Goal: Information Seeking & Learning: Learn about a topic

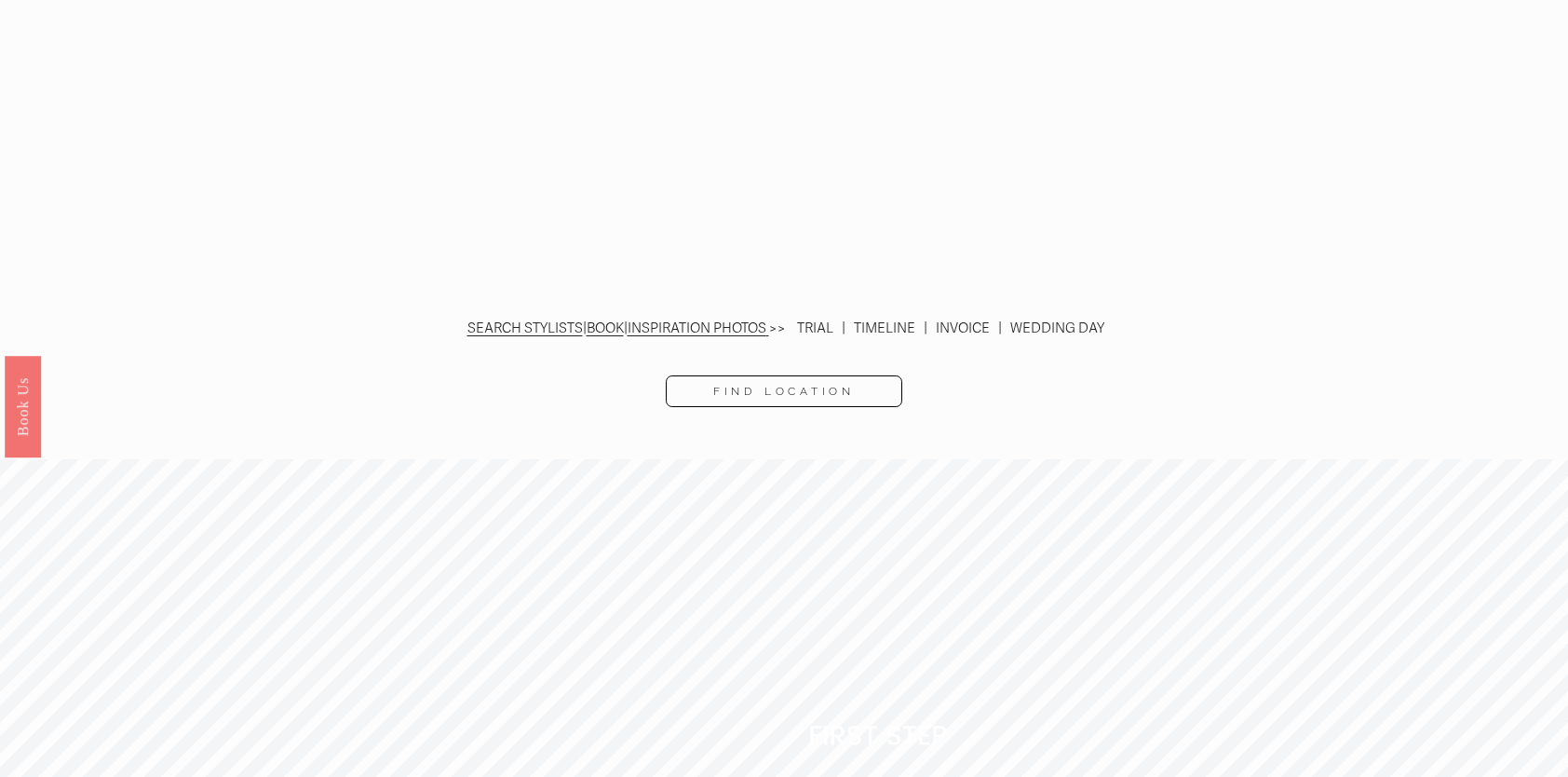
scroll to position [4284, 0]
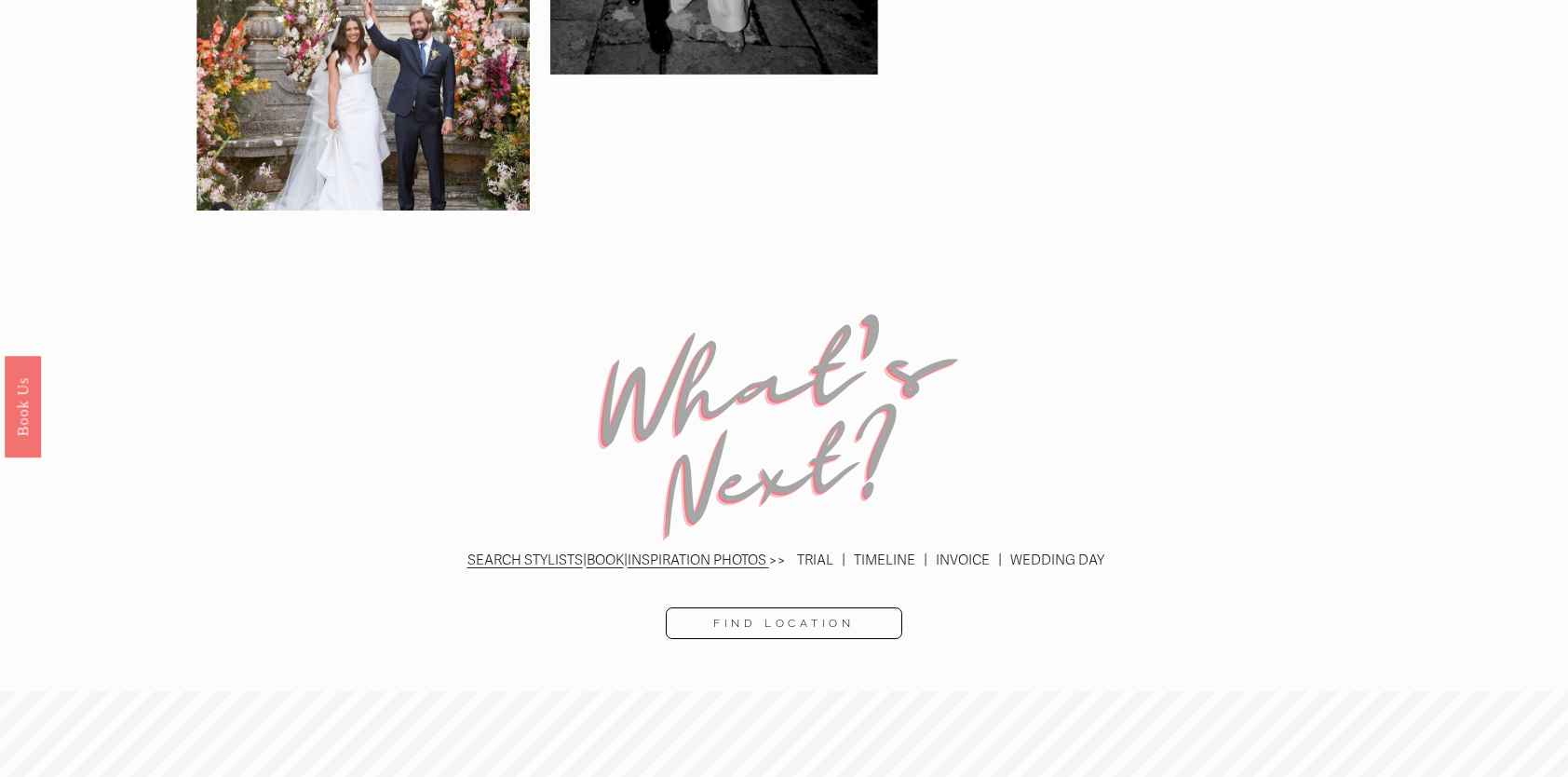
click at [751, 607] on link "Find Location" at bounding box center [784, 623] width 237 height 32
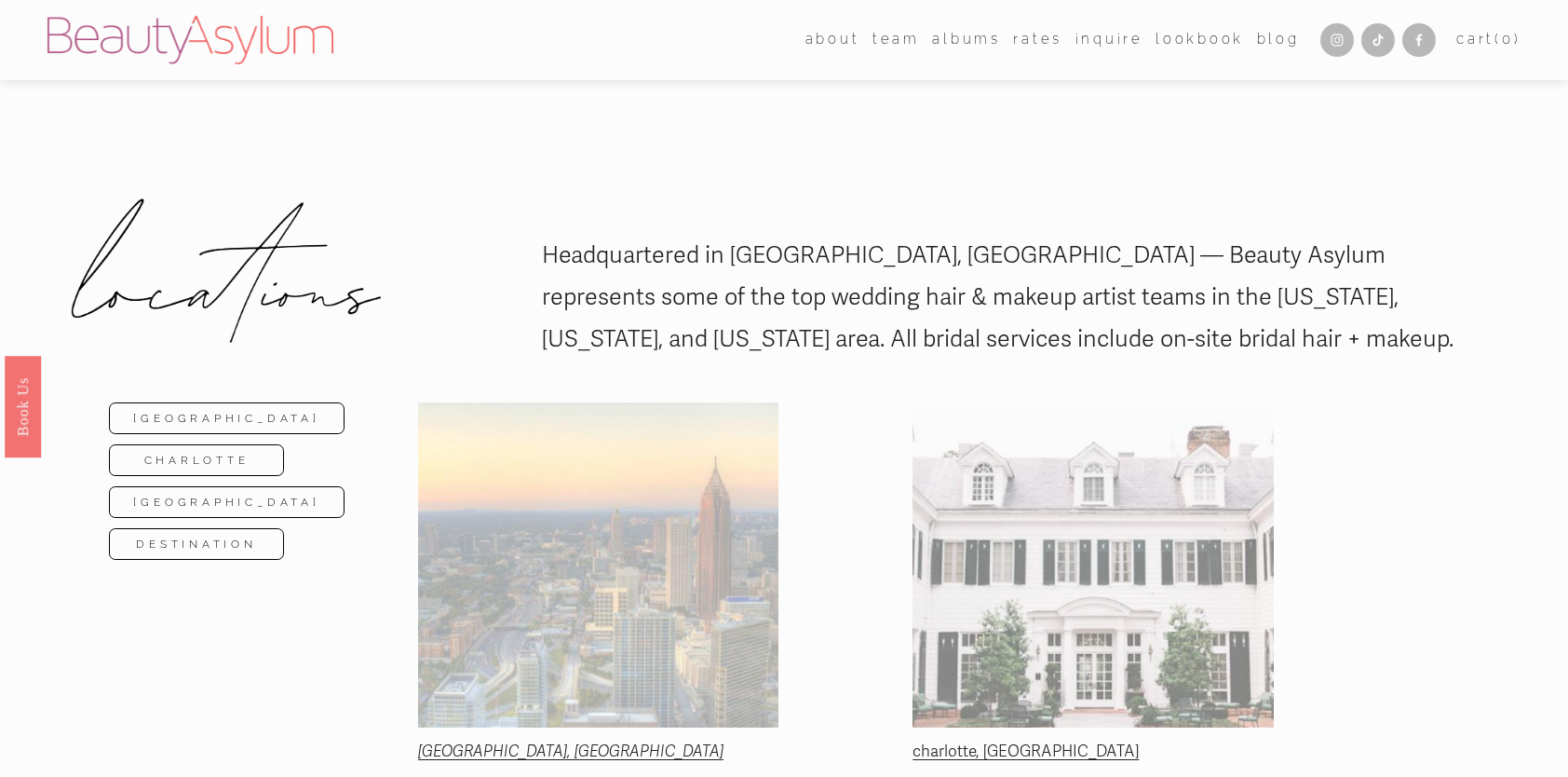
click at [172, 416] on link "[GEOGRAPHIC_DATA]" at bounding box center [226, 418] width 235 height 32
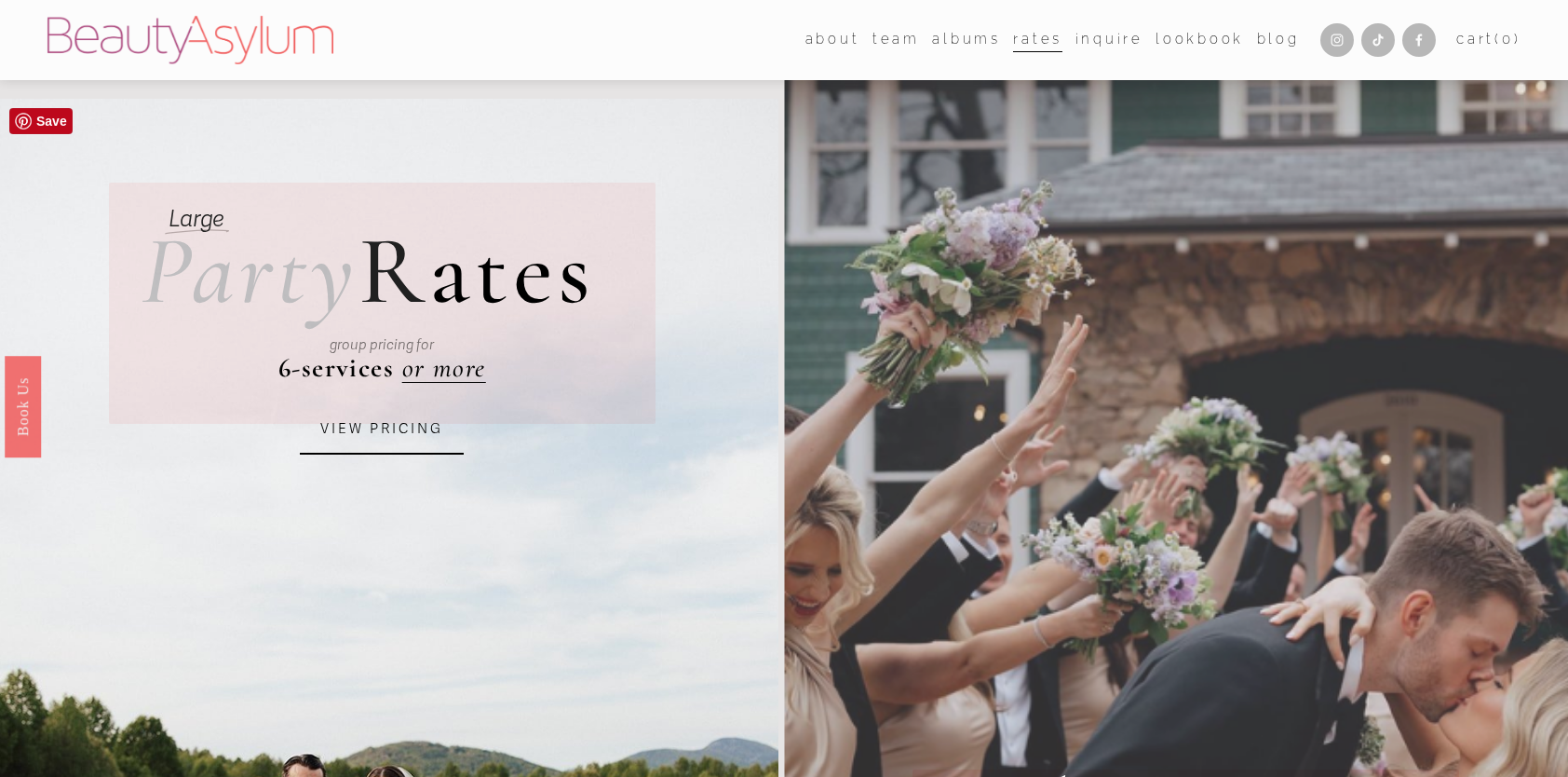
click at [379, 441] on link "VIEW PRICING" at bounding box center [381, 429] width 164 height 51
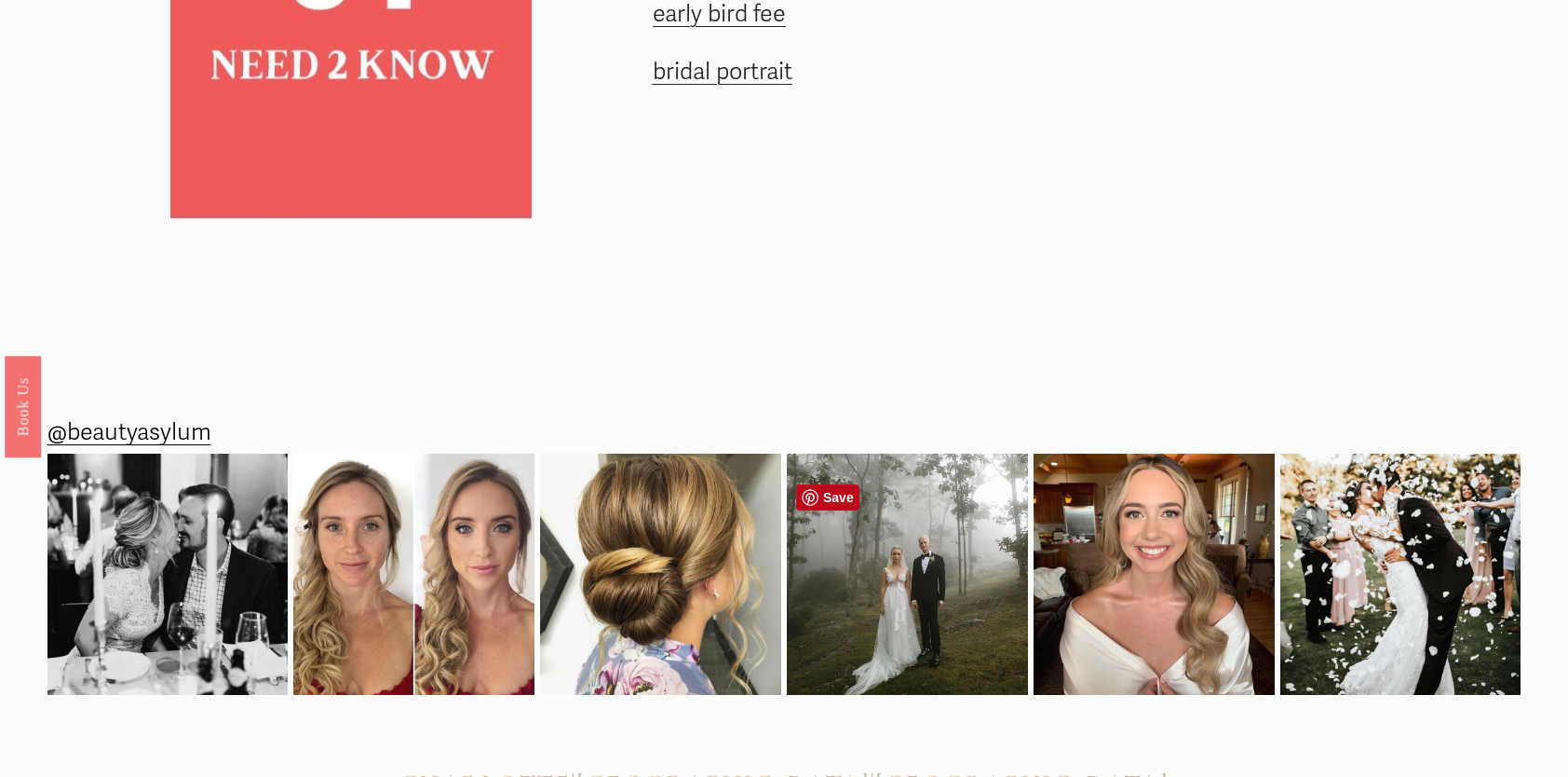
scroll to position [2992, 0]
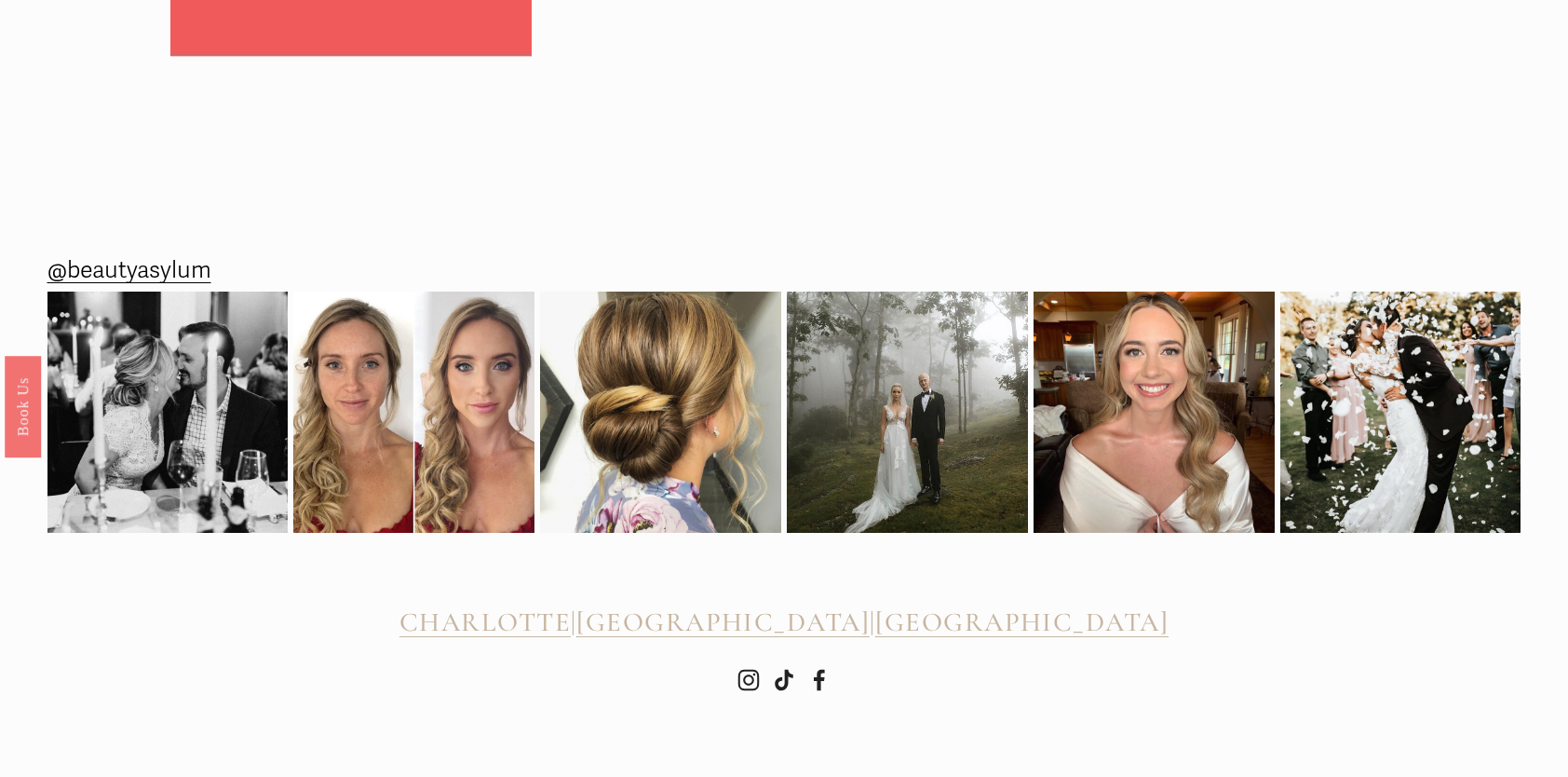
click at [786, 620] on span "[GEOGRAPHIC_DATA]" at bounding box center [723, 621] width 293 height 33
